Goal: Information Seeking & Learning: Learn about a topic

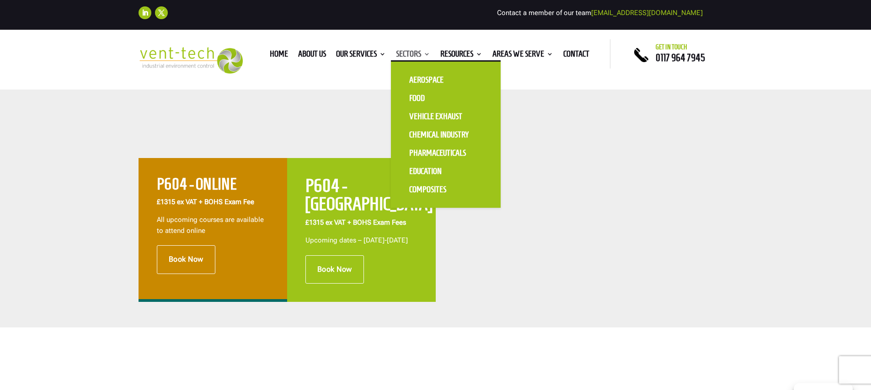
click at [410, 51] on link "Sectors" at bounding box center [413, 56] width 34 height 10
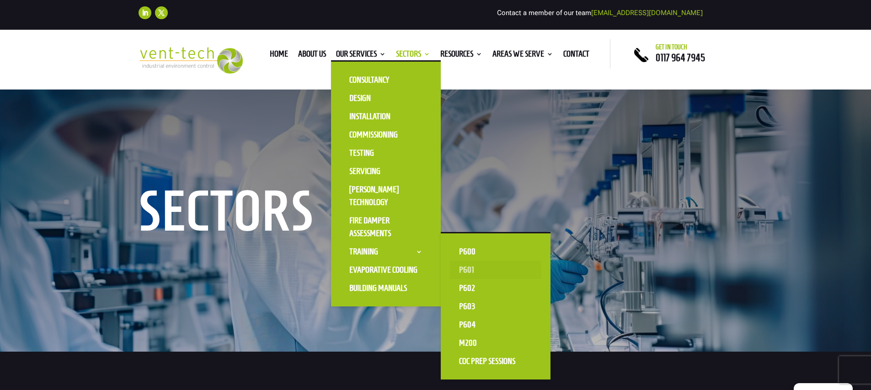
click at [460, 273] on link "P601" at bounding box center [495, 270] width 91 height 18
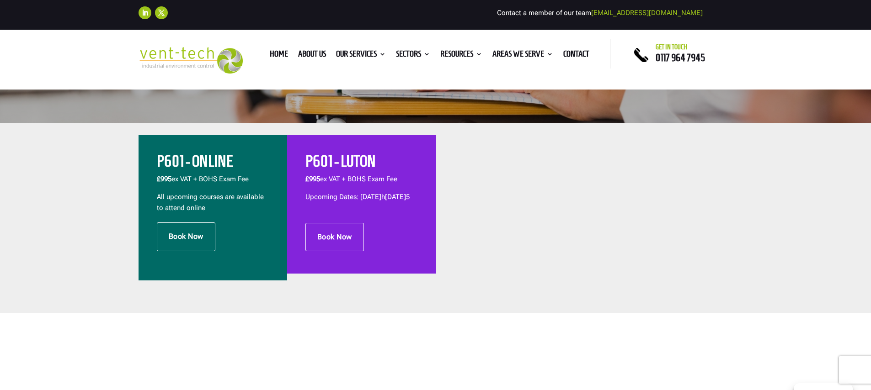
scroll to position [214, 0]
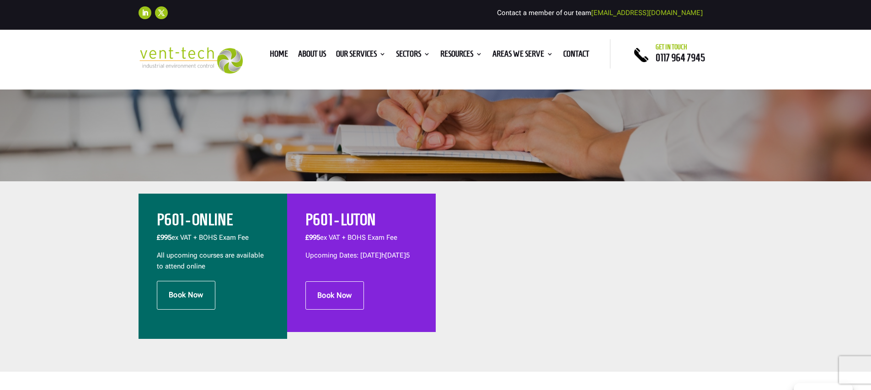
click at [325, 234] on p "£995 ex VAT + BOHS Exam Fee" at bounding box center [361, 242] width 112 height 18
